Goal: Navigation & Orientation: Find specific page/section

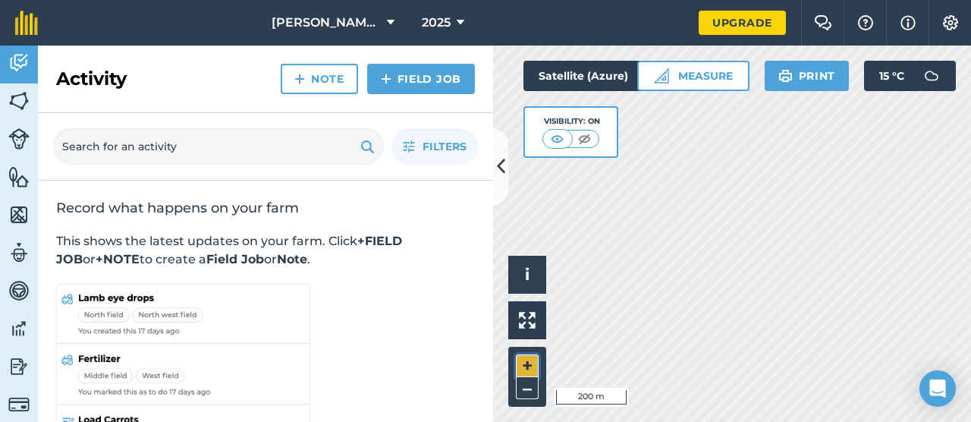
click at [527, 365] on button "+" at bounding box center [527, 365] width 23 height 23
